Goal: Obtain resource: Obtain resource

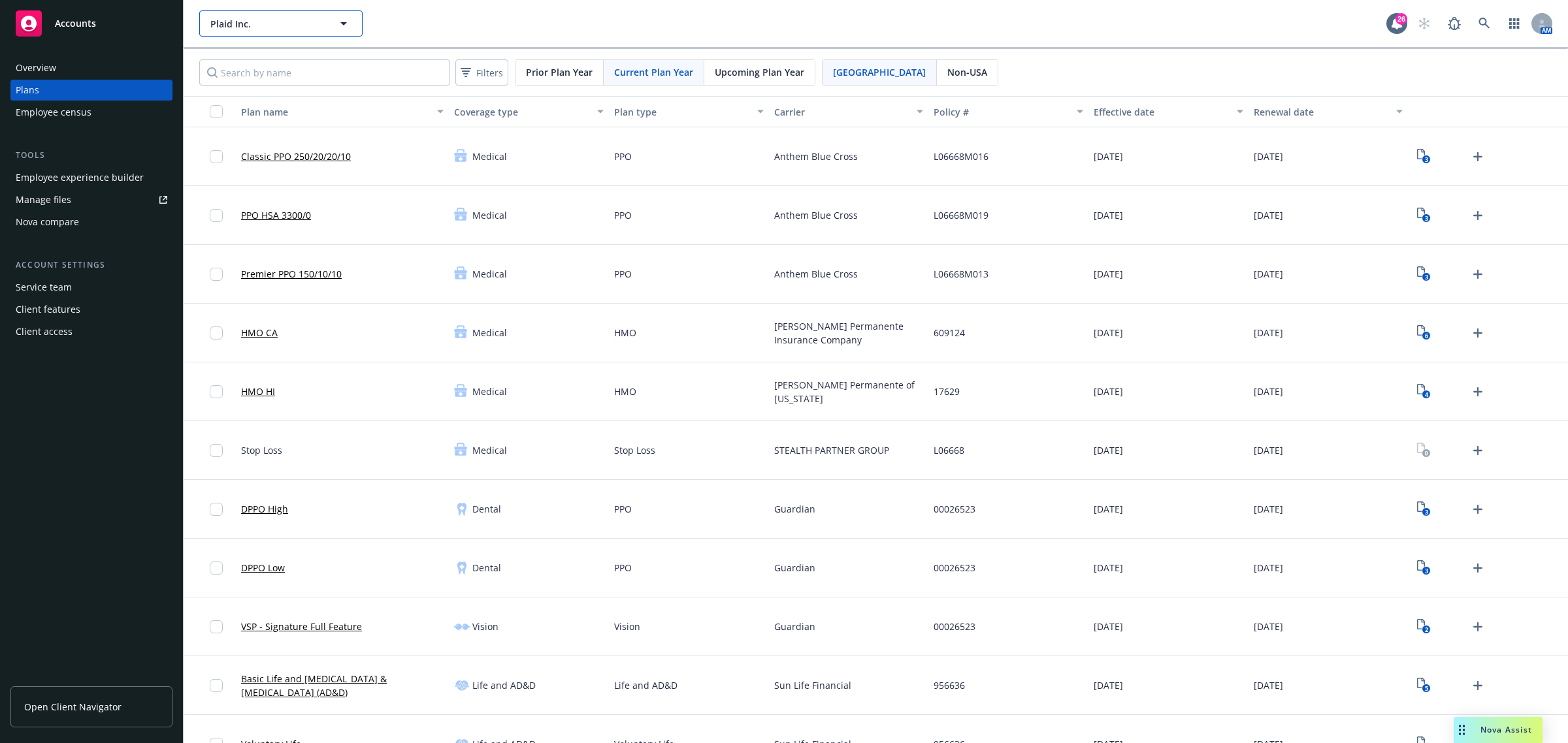
click at [289, 27] on span "Plaid Inc." at bounding box center [267, 24] width 113 height 14
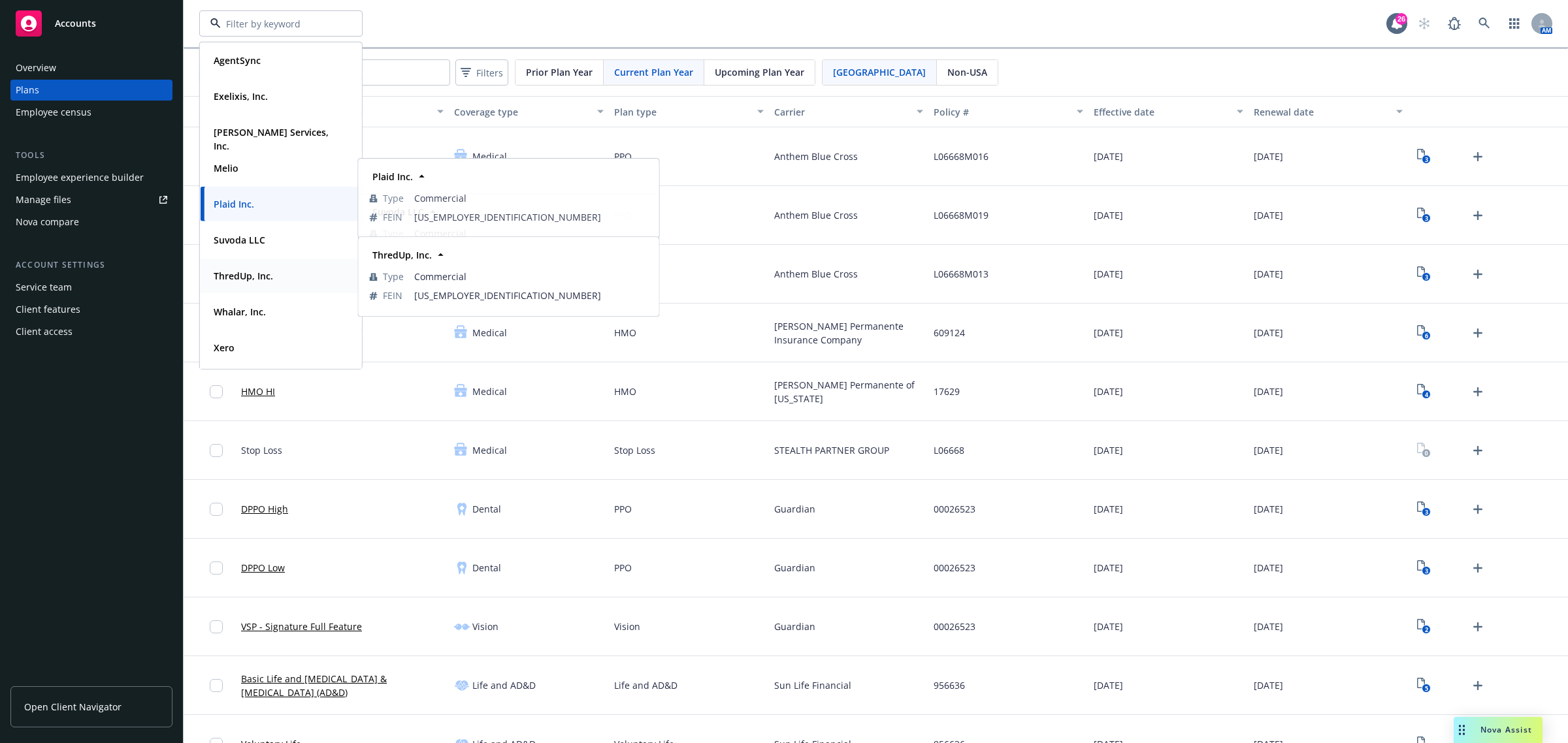
click at [260, 275] on strong "ThredUp, Inc." at bounding box center [244, 276] width 60 height 13
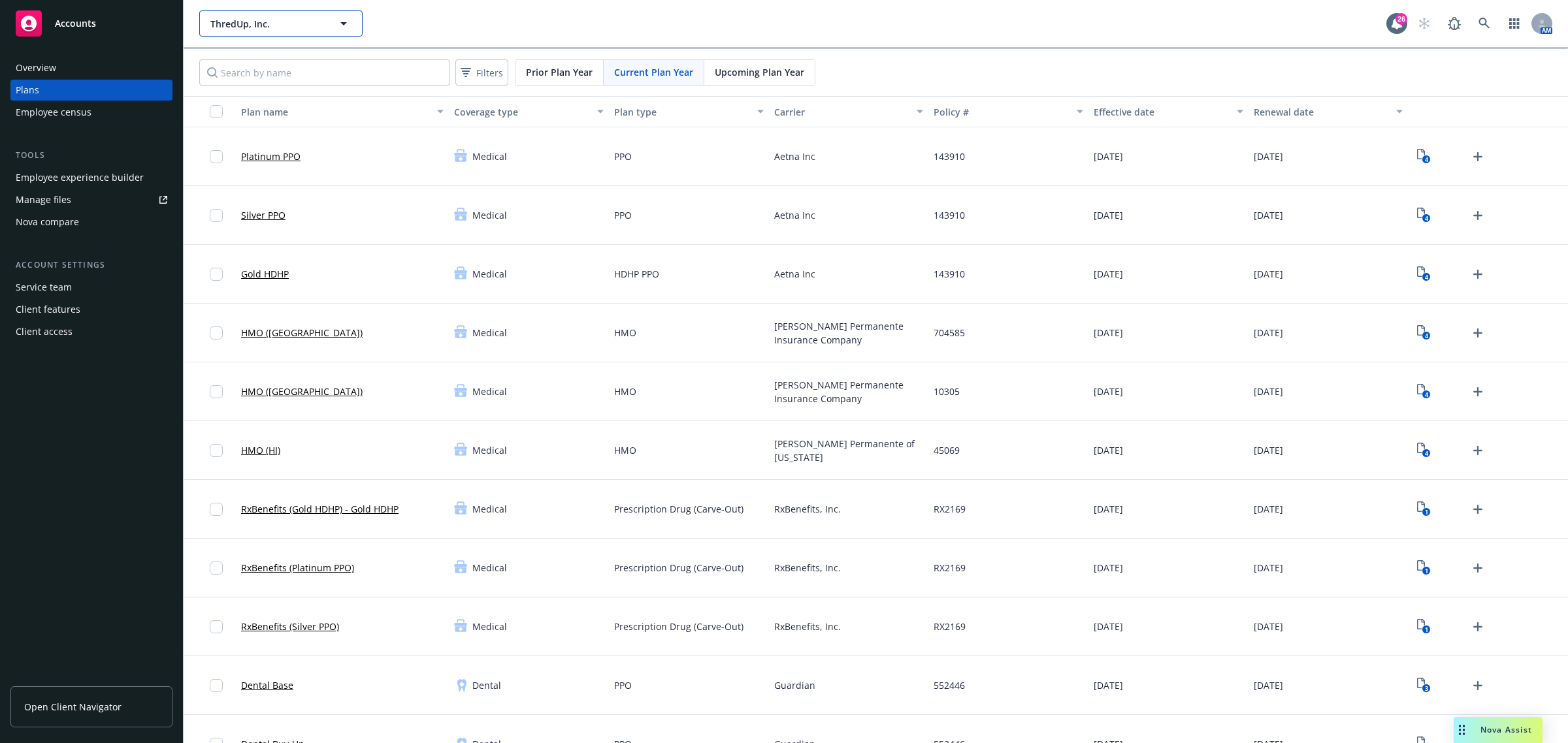
scroll to position [164, 0]
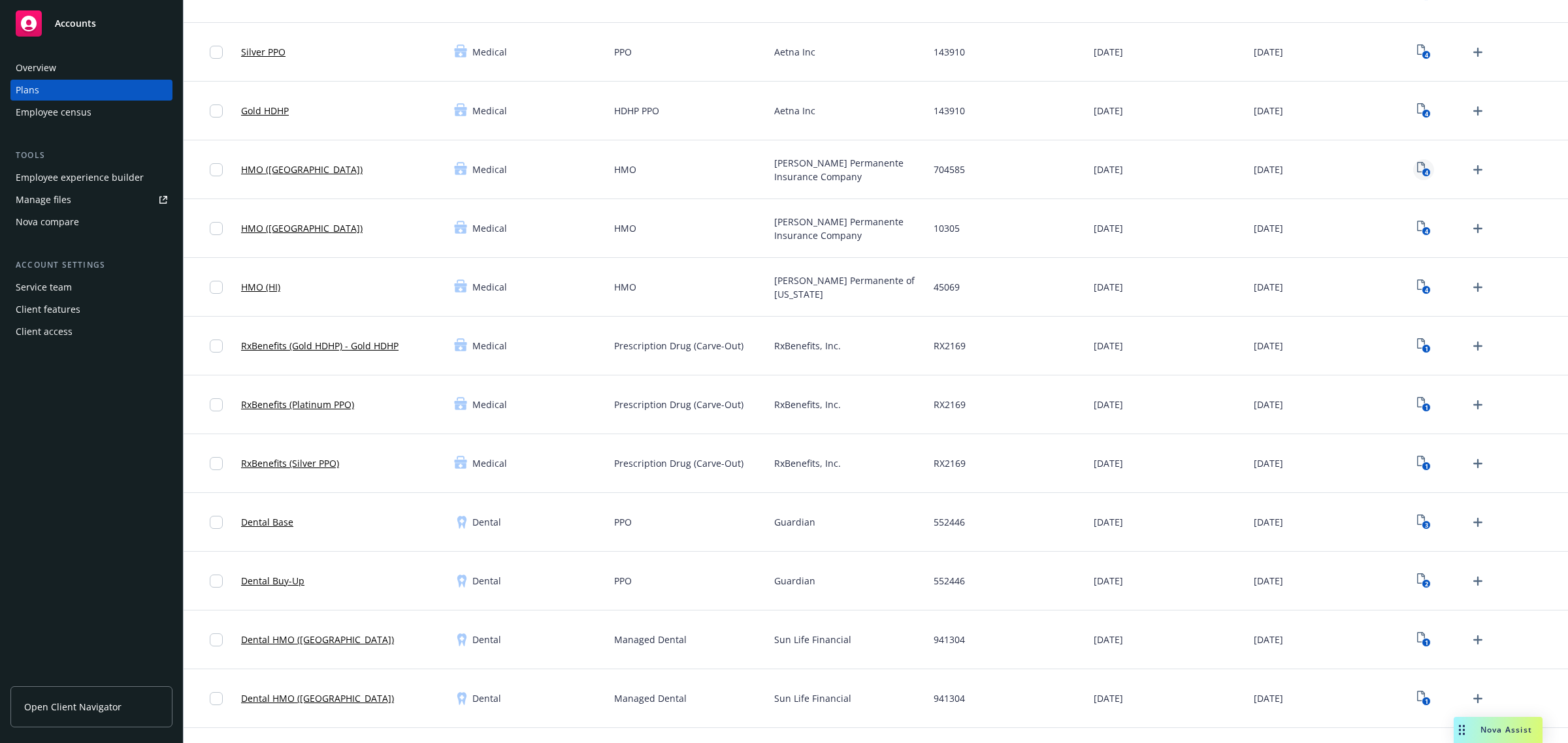
click at [1424, 172] on text "4" at bounding box center [1426, 173] width 3 height 9
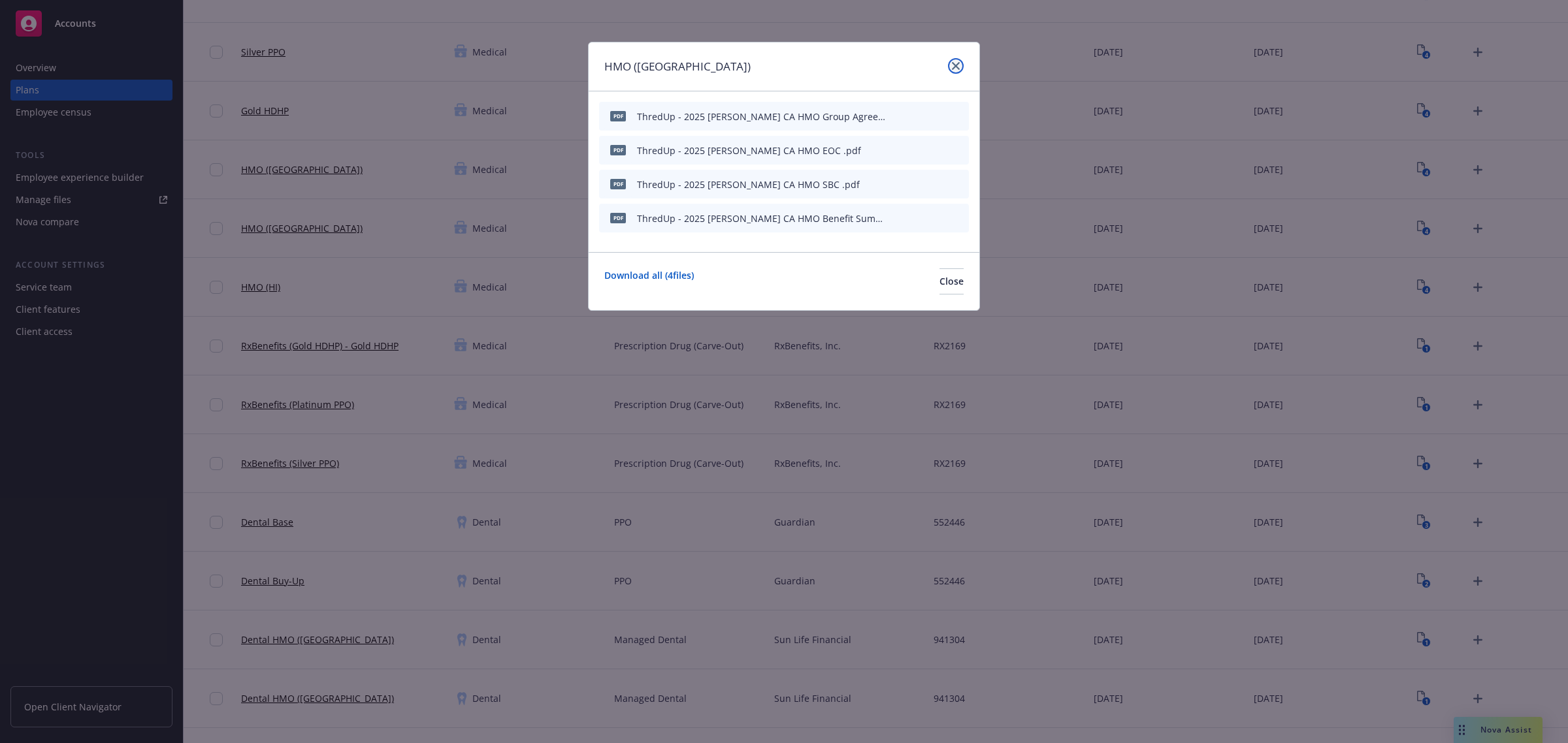
click at [950, 60] on link "close" at bounding box center [955, 66] width 15 height 15
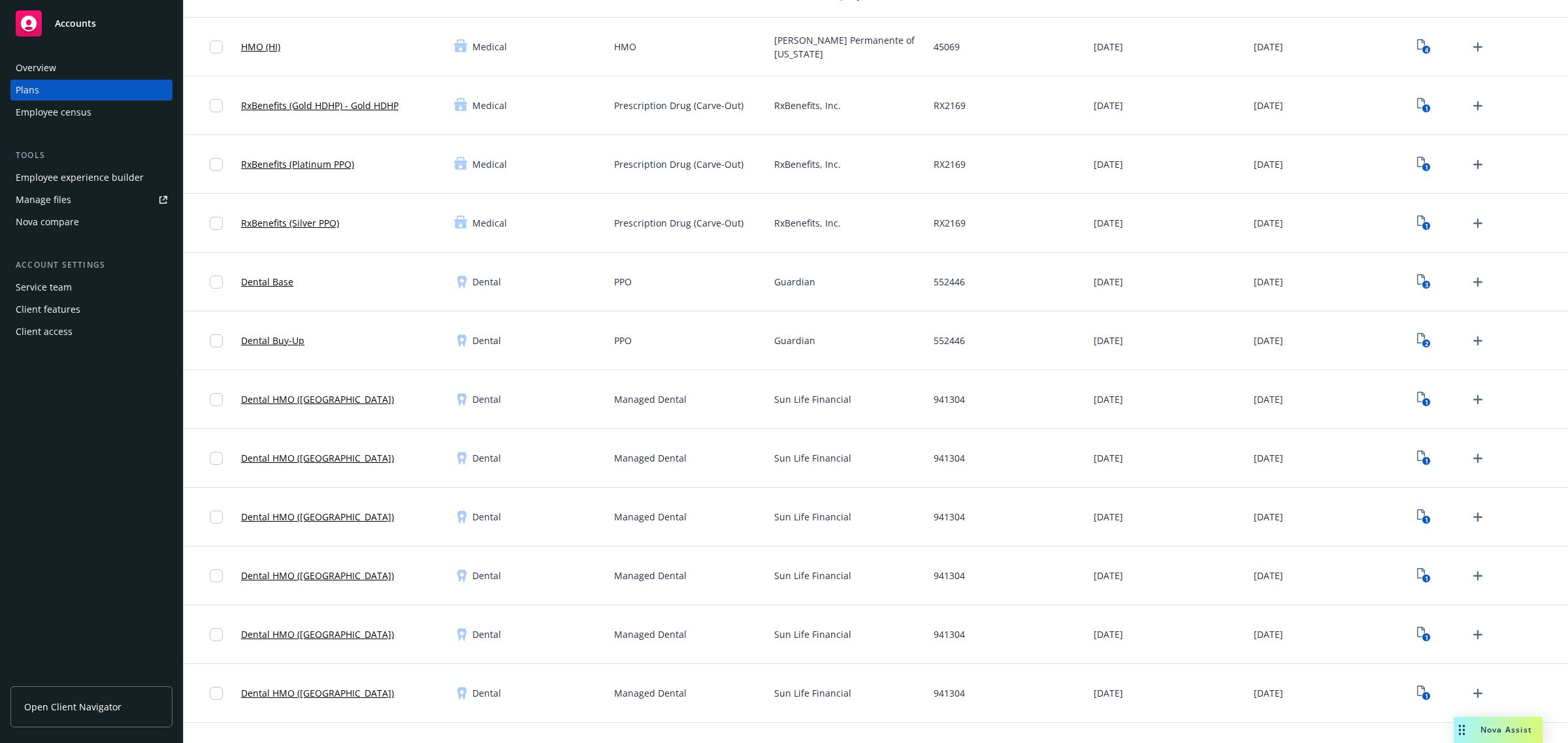
scroll to position [490, 0]
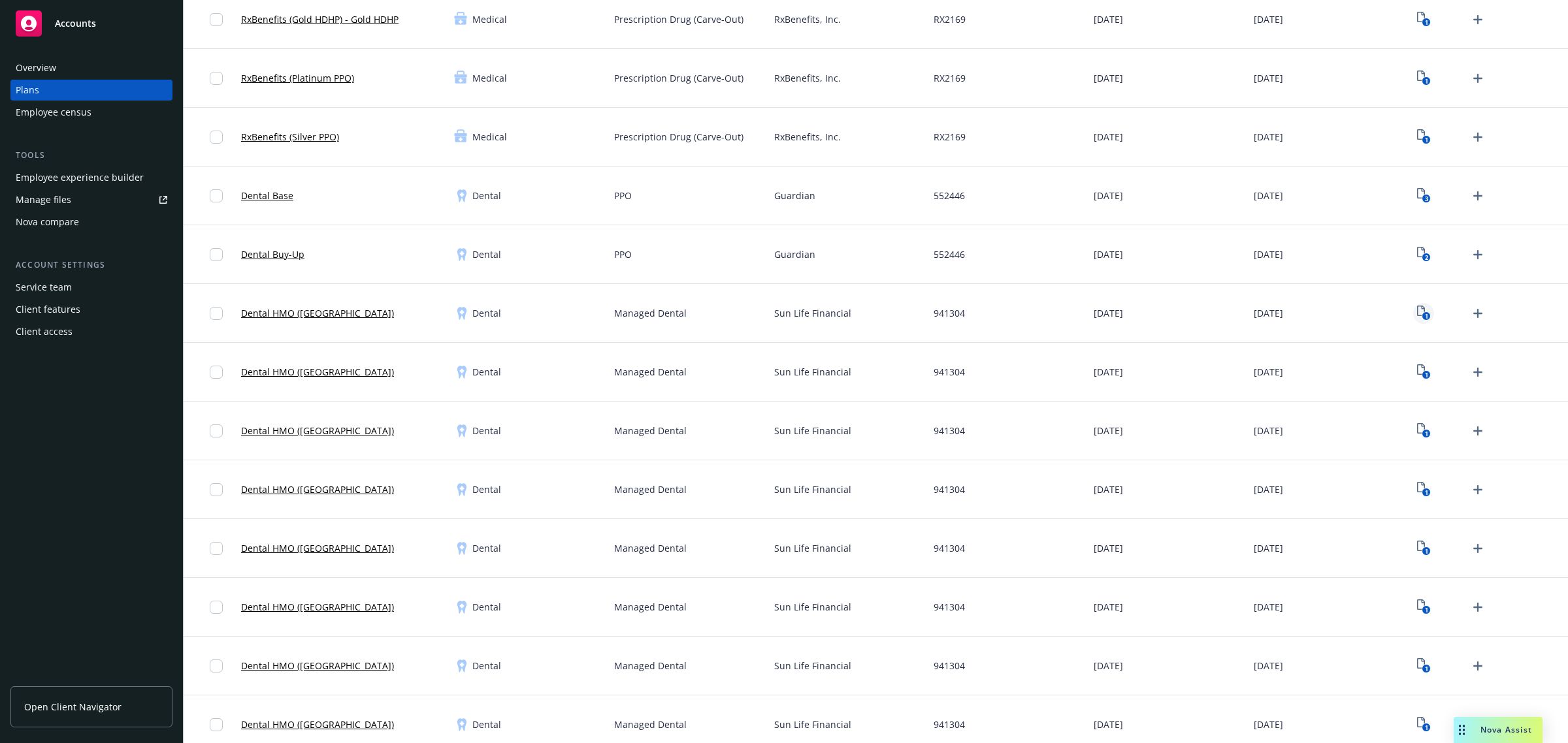
click at [1424, 314] on text "1" at bounding box center [1426, 316] width 3 height 9
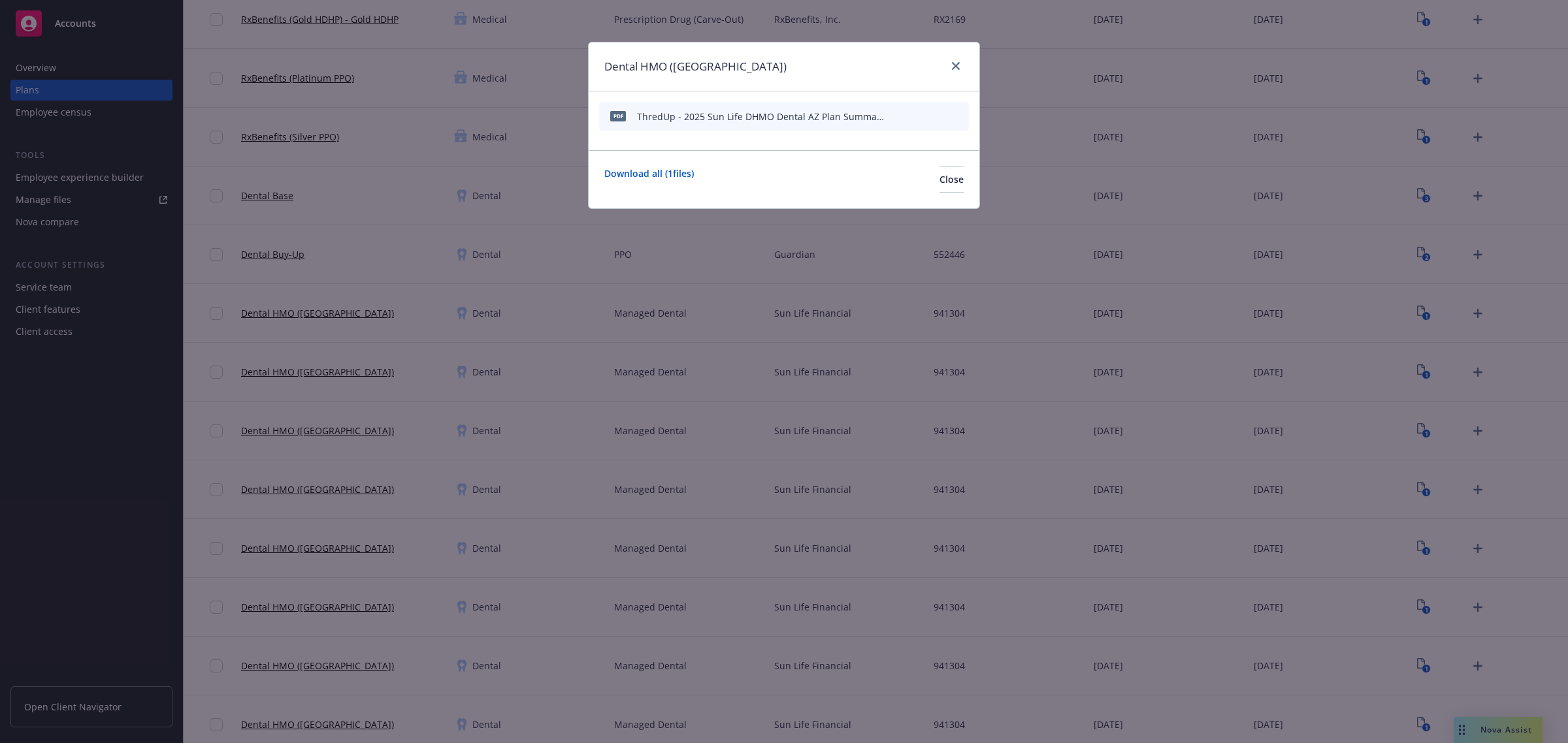
click at [941, 118] on icon "preview file" at bounding box center [936, 115] width 12 height 9
